Goal: Task Accomplishment & Management: Manage account settings

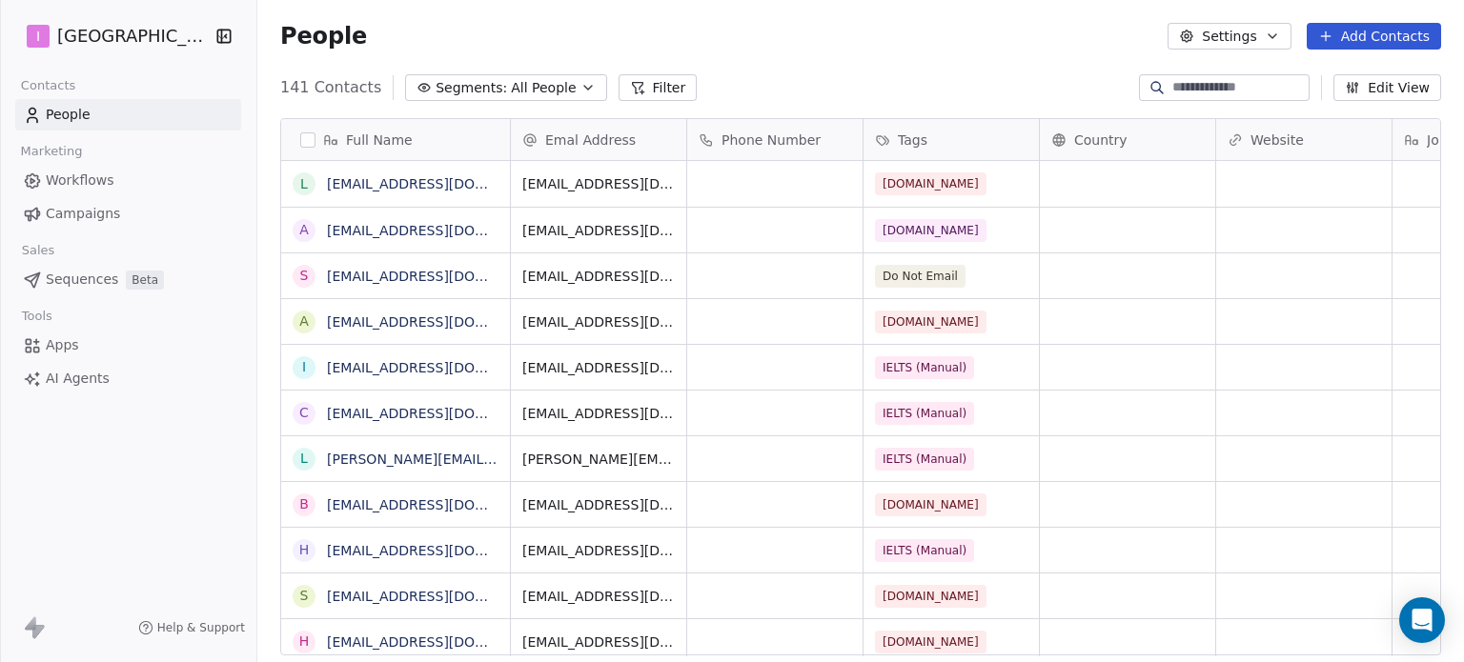
scroll to position [568, 1191]
click at [1365, 30] on button "Add Contacts" at bounding box center [1374, 36] width 134 height 27
click at [1348, 82] on span "Create new contact" at bounding box center [1383, 78] width 131 height 20
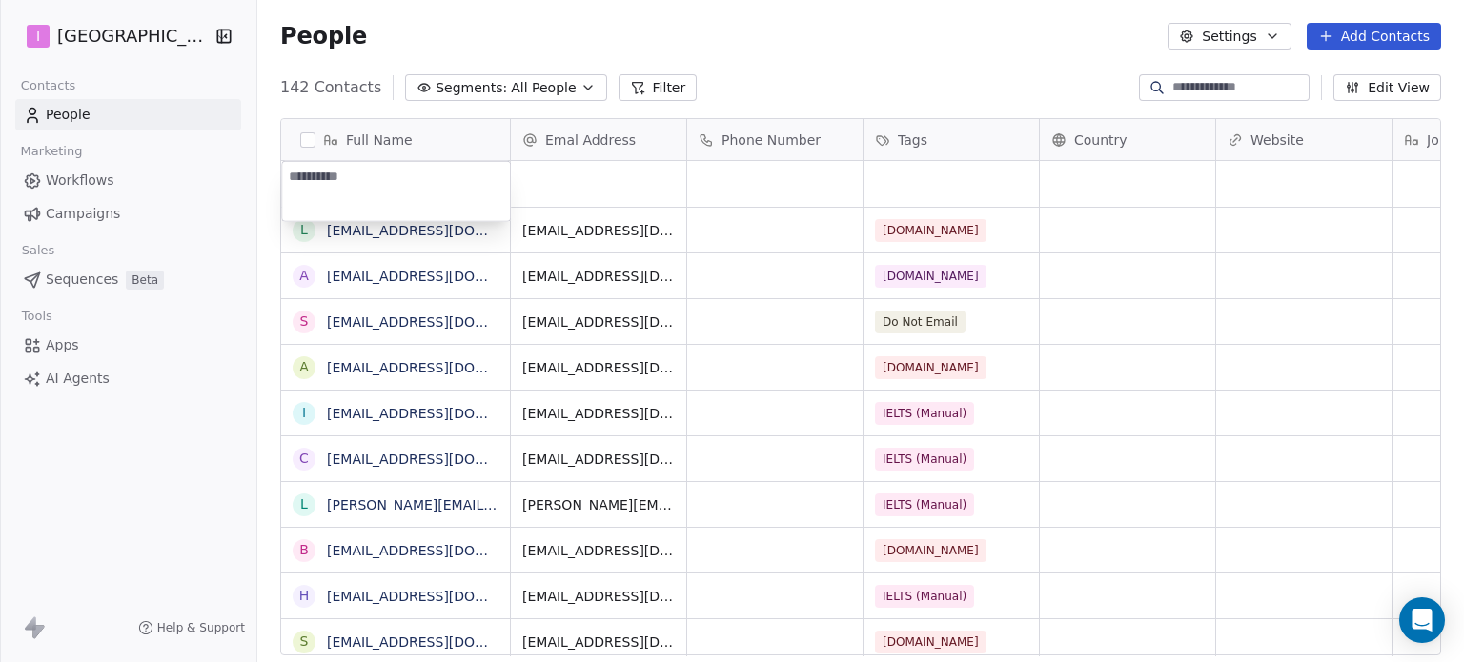
type textarea "**********"
click at [591, 192] on html "I IELTS University Contacts People Marketing Workflows Campaigns Sales Sequence…" at bounding box center [732, 331] width 1464 height 662
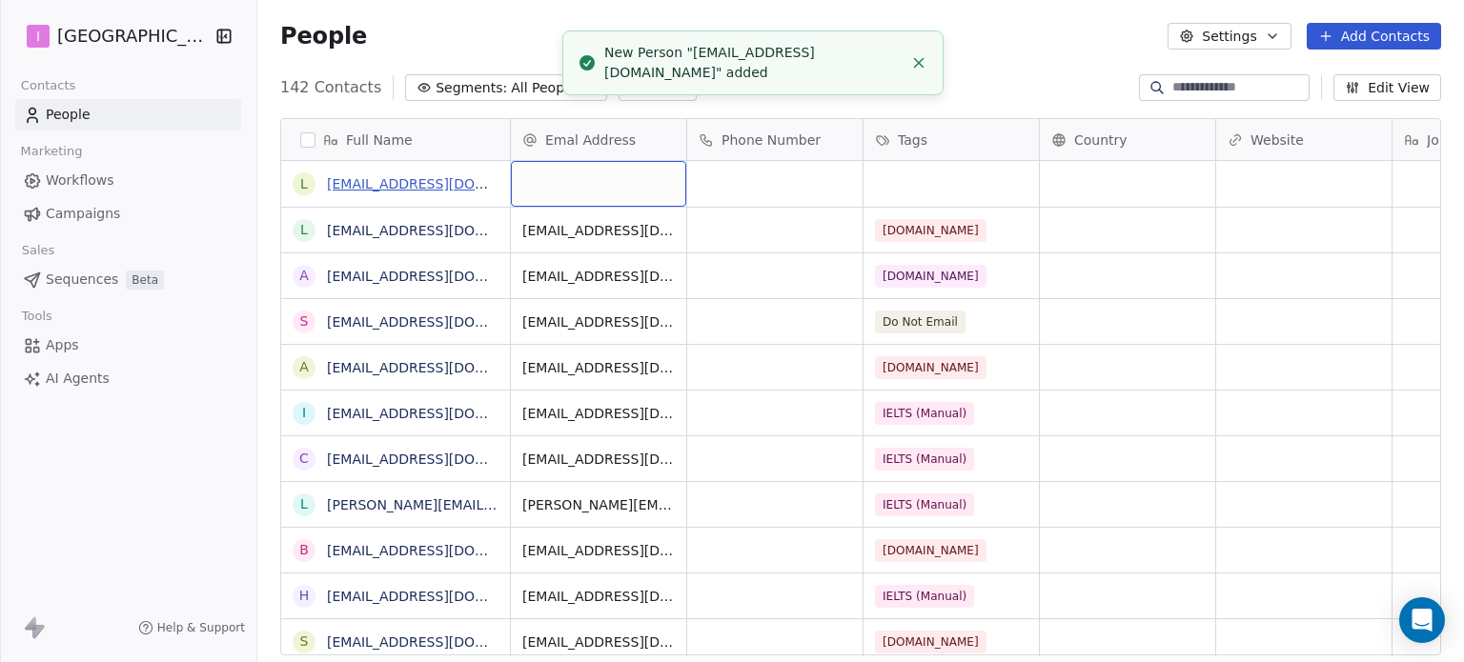
click at [429, 182] on link "[EMAIL_ADDRESS][DOMAIN_NAME]" at bounding box center [443, 183] width 233 height 15
click at [431, 182] on link "[EMAIL_ADDRESS][DOMAIN_NAME]" at bounding box center [443, 183] width 233 height 15
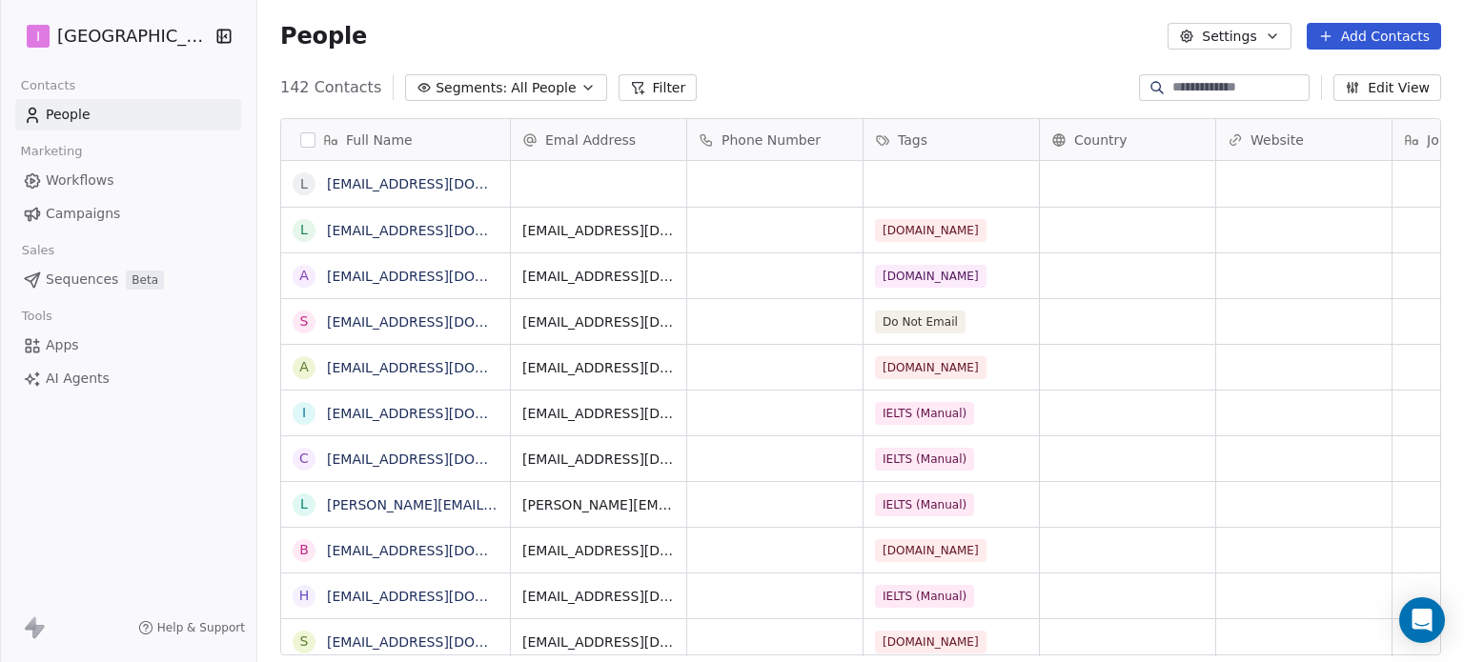
scroll to position [568, 1191]
click at [297, 179] on button "grid" at bounding box center [301, 183] width 15 height 15
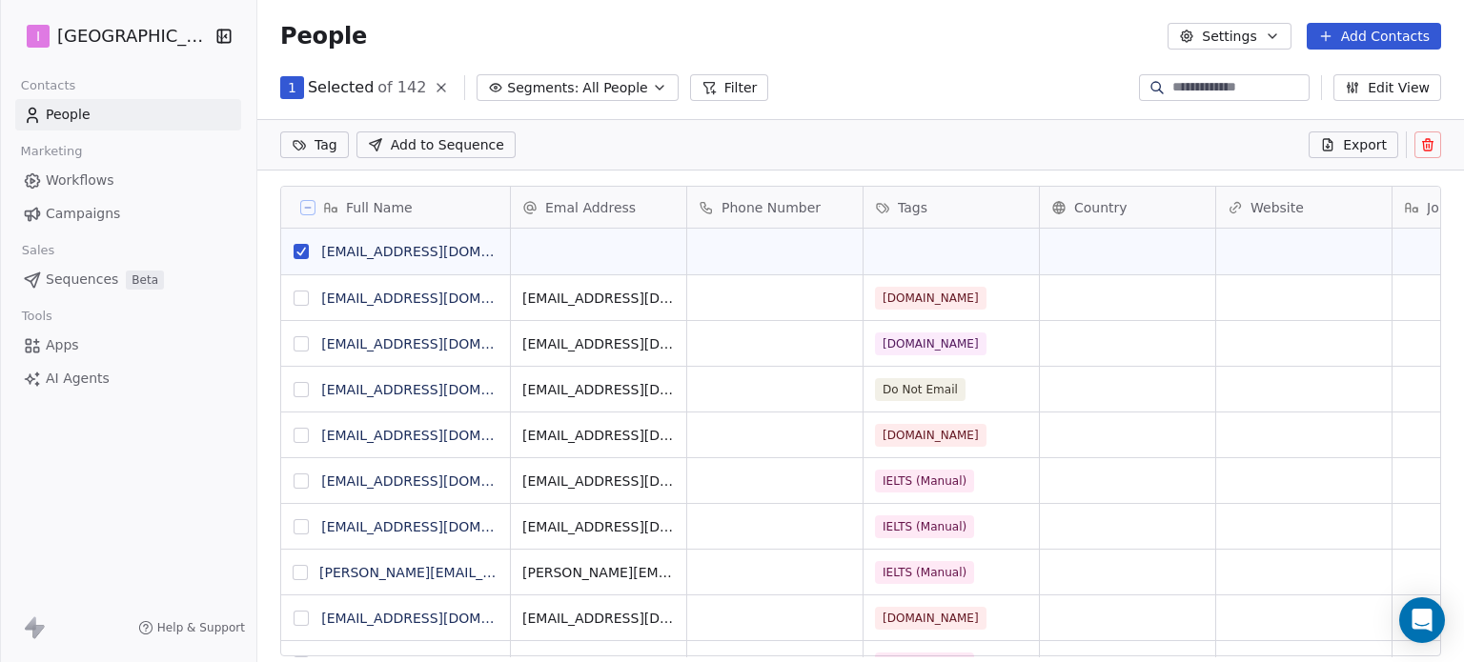
click at [1424, 140] on icon at bounding box center [1427, 144] width 15 height 15
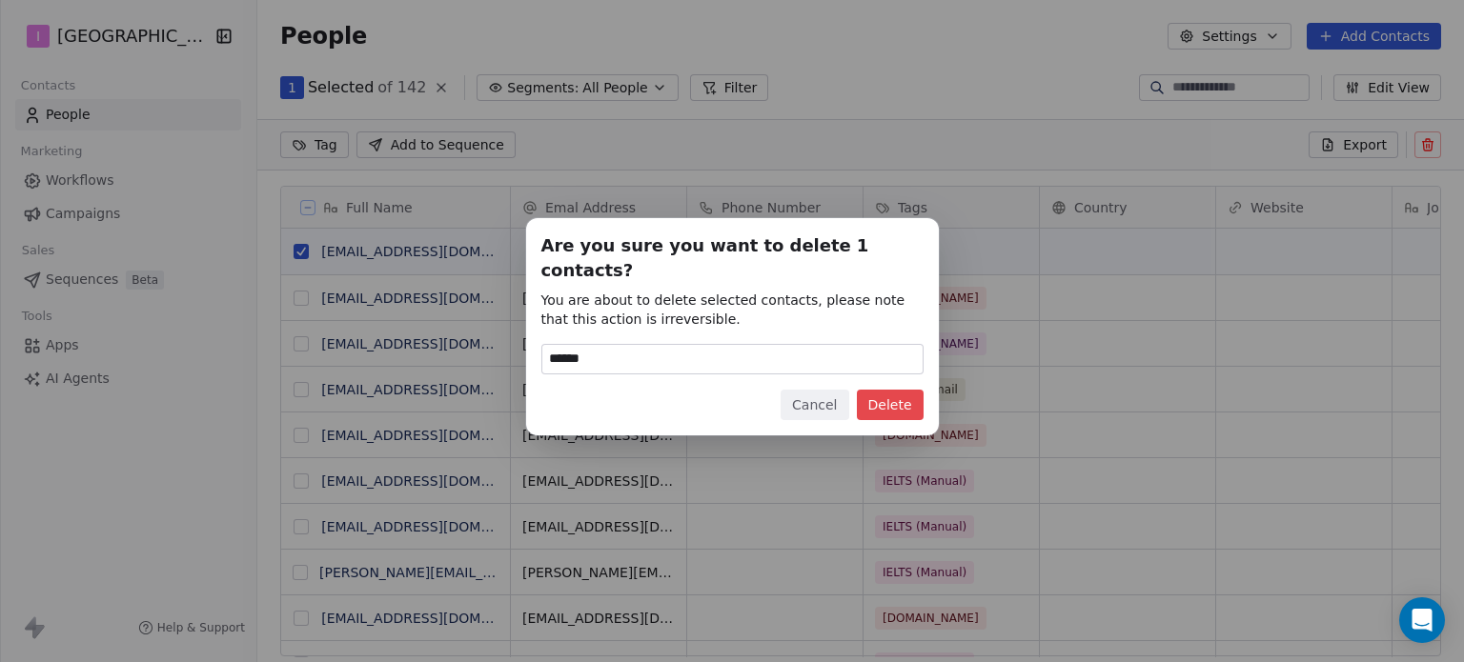
type input "******"
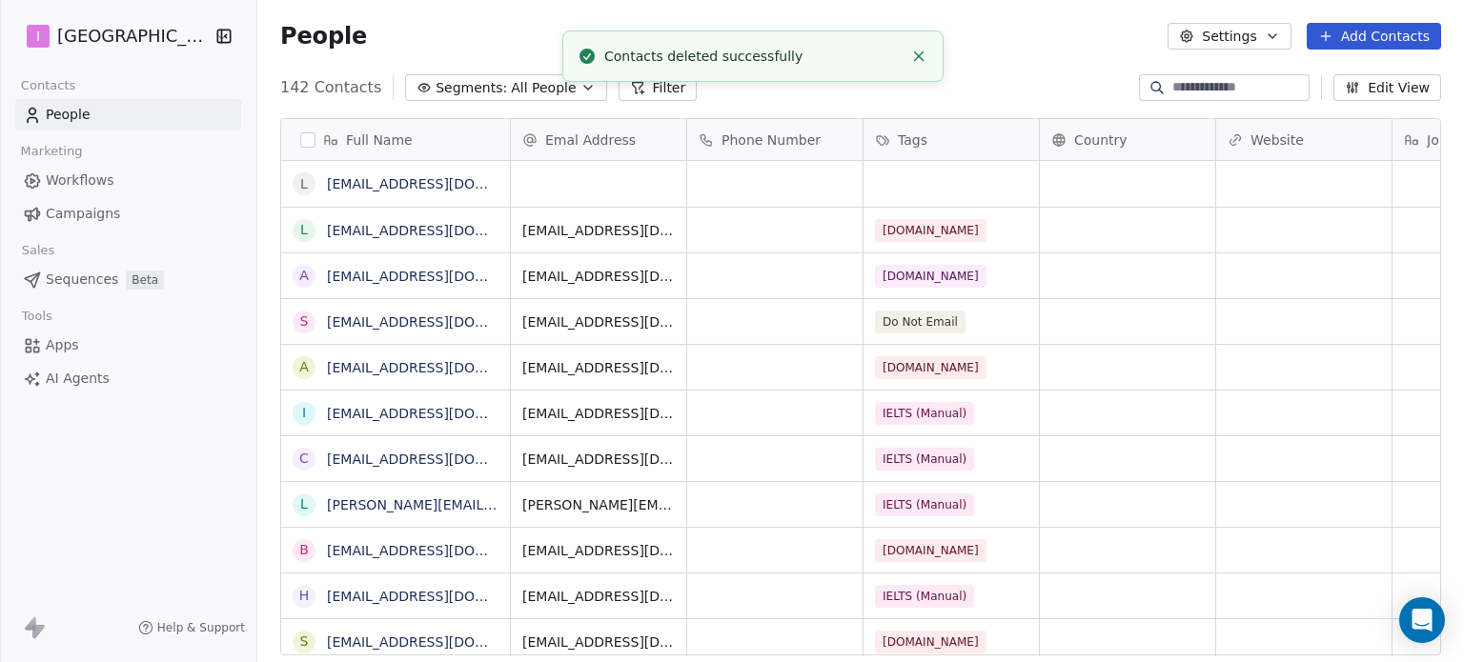
scroll to position [568, 1191]
